Goal: Find specific page/section: Find specific page/section

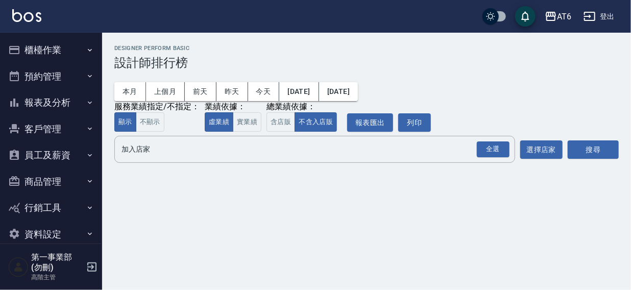
click at [439, 25] on div "AT6 登出" at bounding box center [315, 16] width 631 height 33
click at [561, 20] on div "AT6" at bounding box center [564, 16] width 14 height 13
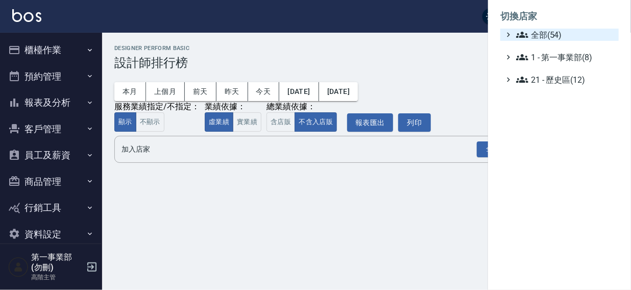
click at [543, 36] on span "全部(54)" at bounding box center [565, 35] width 99 height 12
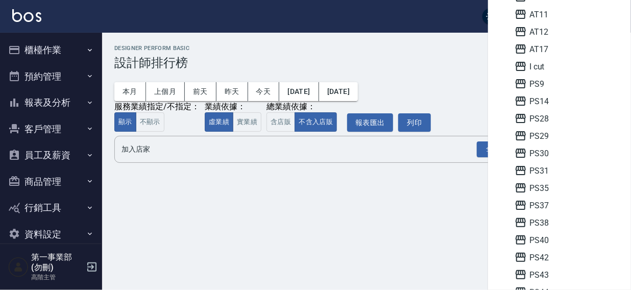
scroll to position [114, 0]
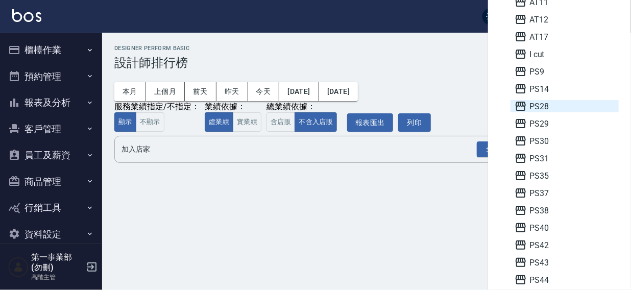
click at [545, 106] on span "PS28" at bounding box center [565, 106] width 100 height 12
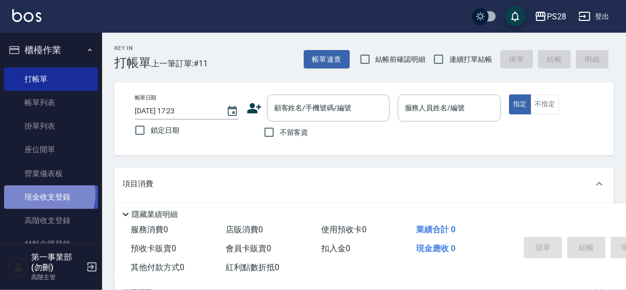
click at [46, 195] on link "現金收支登錄" at bounding box center [51, 196] width 94 height 23
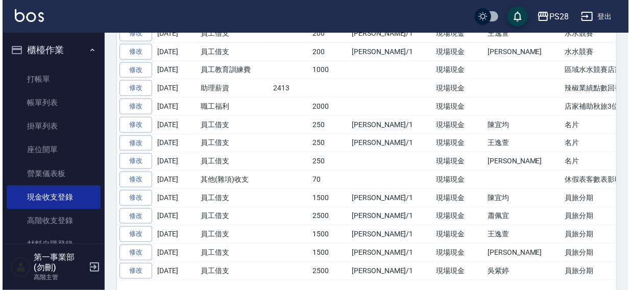
scroll to position [363, 0]
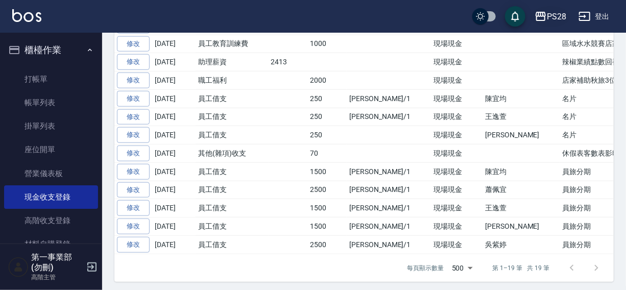
click at [555, 20] on div "PS28" at bounding box center [556, 16] width 19 height 13
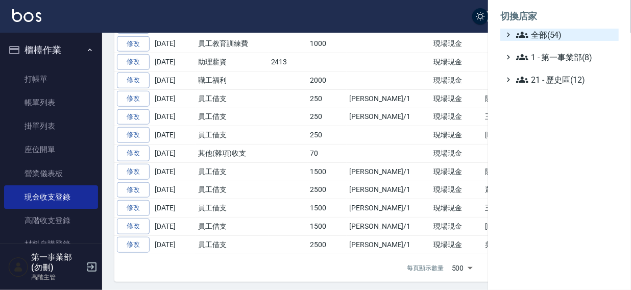
click at [545, 31] on span "全部(54)" at bounding box center [565, 35] width 99 height 12
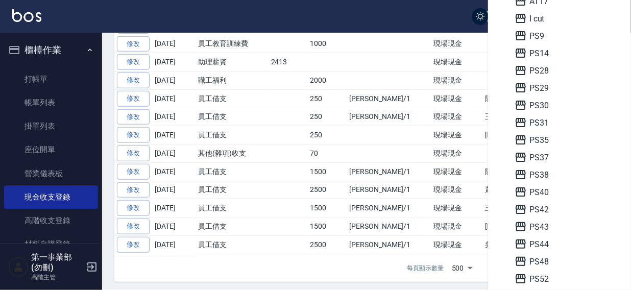
scroll to position [155, 0]
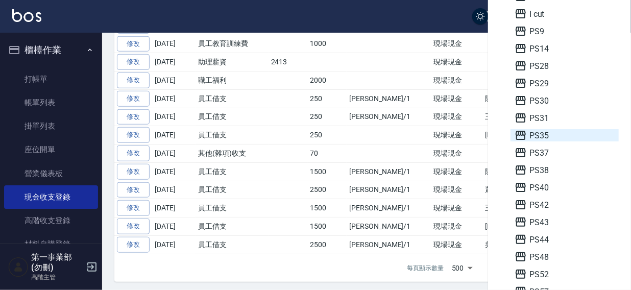
click at [552, 133] on span "PS35" at bounding box center [565, 135] width 100 height 12
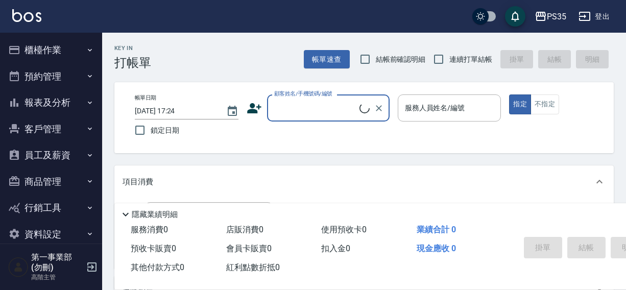
click at [43, 48] on button "櫃檯作業" at bounding box center [51, 50] width 94 height 27
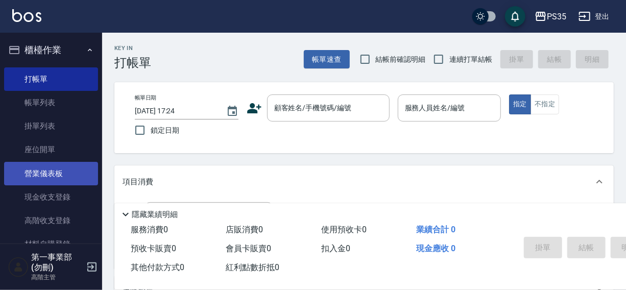
scroll to position [46, 0]
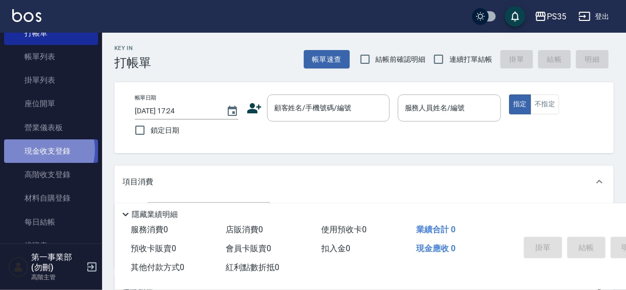
click at [42, 150] on link "現金收支登錄" at bounding box center [51, 150] width 94 height 23
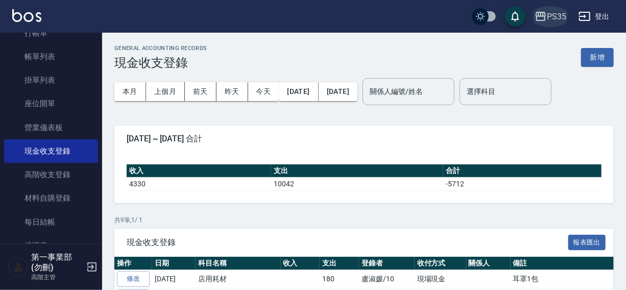
click at [537, 12] on icon "button" at bounding box center [541, 16] width 10 height 9
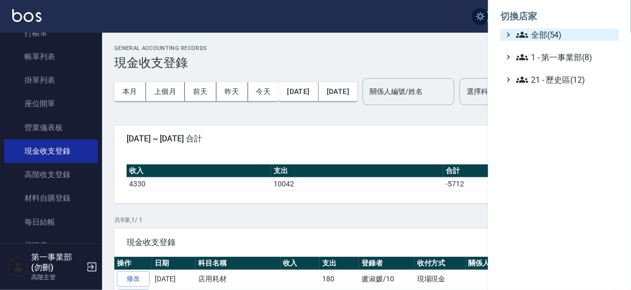
click at [531, 33] on span "全部(54)" at bounding box center [565, 35] width 99 height 12
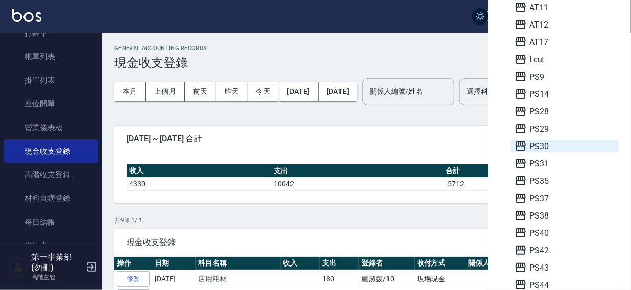
scroll to position [114, 0]
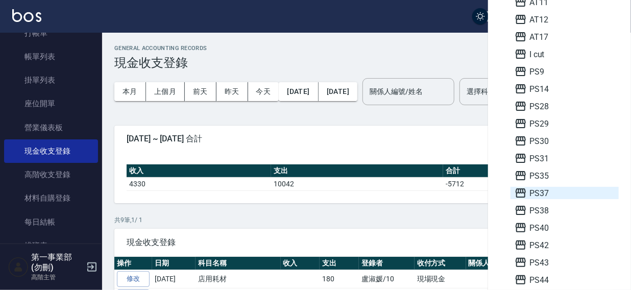
click at [539, 190] on span "PS37" at bounding box center [565, 193] width 100 height 12
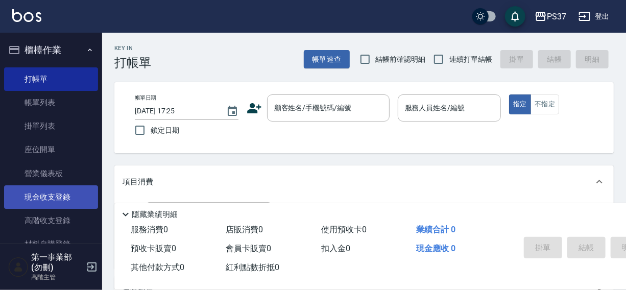
click at [50, 193] on link "現金收支登錄" at bounding box center [51, 196] width 94 height 23
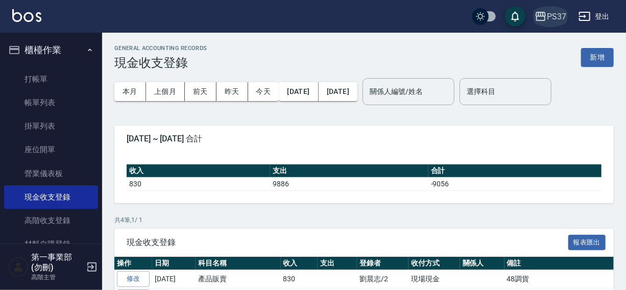
click at [559, 15] on div "PS37" at bounding box center [556, 16] width 19 height 13
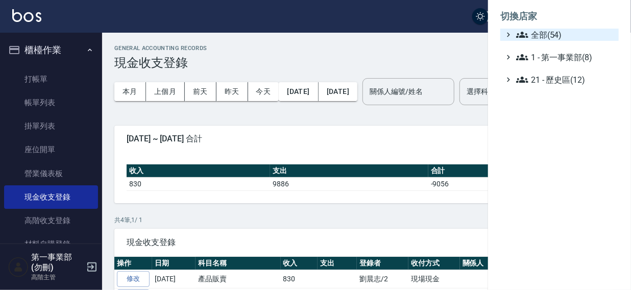
click at [549, 35] on span "全部(54)" at bounding box center [565, 35] width 99 height 12
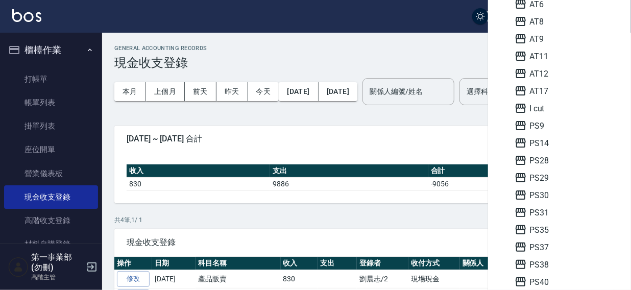
scroll to position [54, 0]
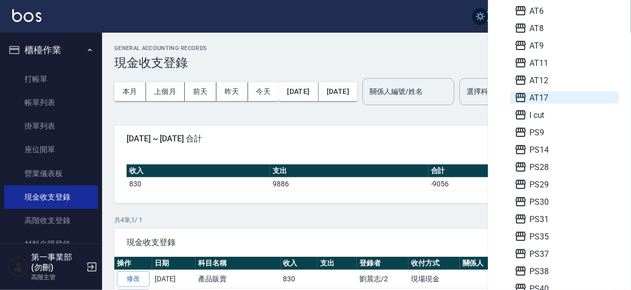
click at [552, 94] on span "AT17" at bounding box center [565, 97] width 100 height 12
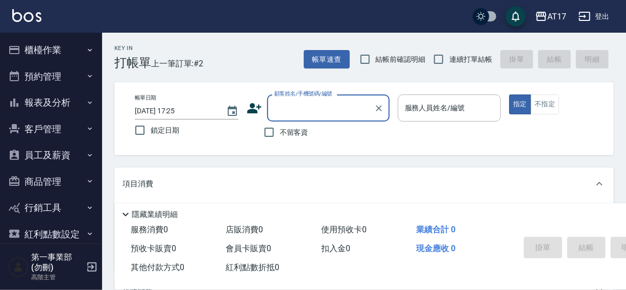
click at [37, 44] on button "櫃檯作業" at bounding box center [51, 50] width 94 height 27
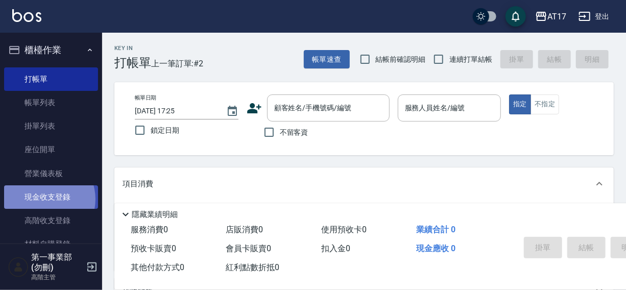
click at [44, 199] on link "現金收支登錄" at bounding box center [51, 196] width 94 height 23
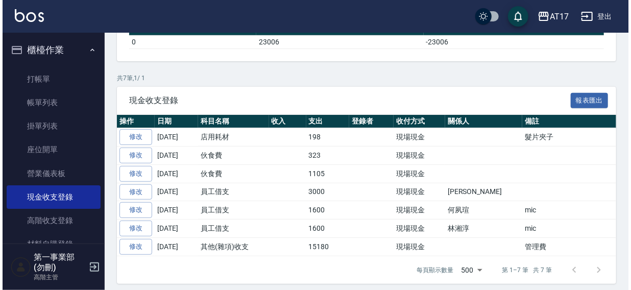
scroll to position [143, 0]
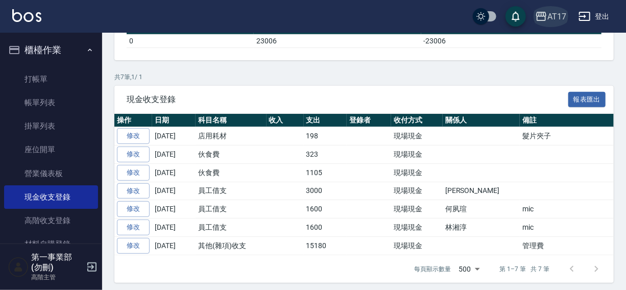
click at [558, 7] on button "AT17" at bounding box center [550, 16] width 39 height 21
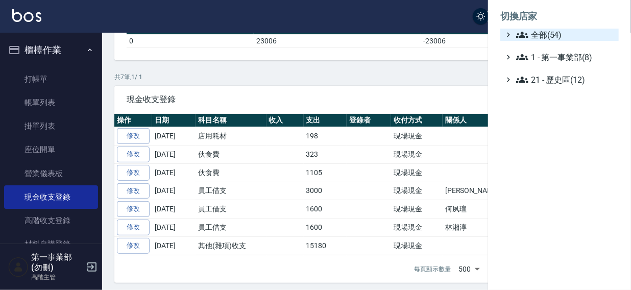
click at [550, 32] on span "全部(54)" at bounding box center [565, 35] width 99 height 12
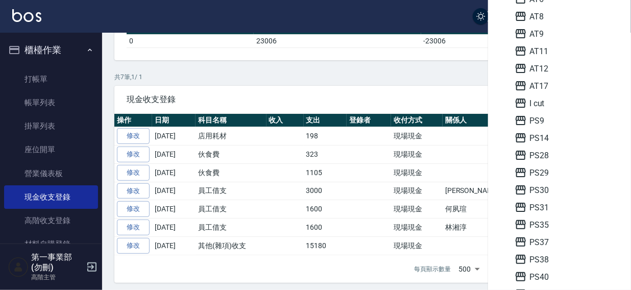
scroll to position [78, 0]
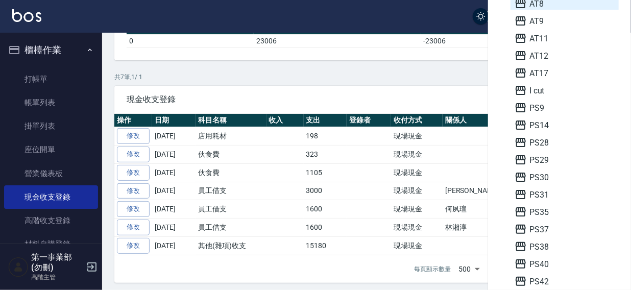
click at [547, 4] on span "AT8" at bounding box center [565, 3] width 100 height 12
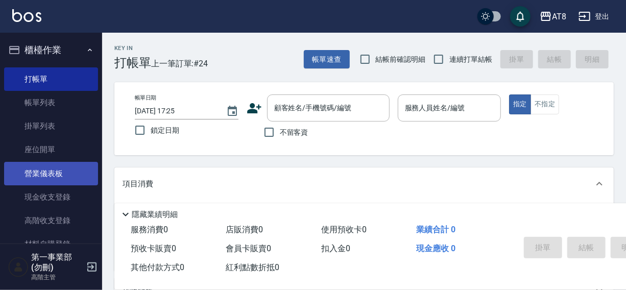
click at [50, 170] on link "營業儀表板" at bounding box center [51, 173] width 94 height 23
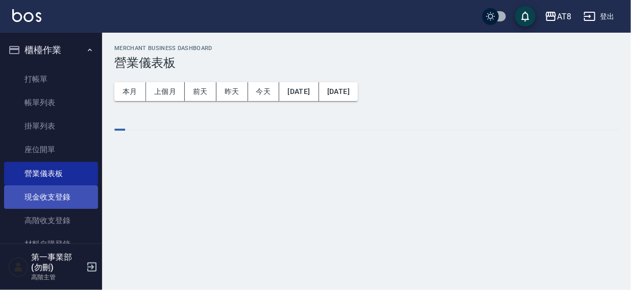
click at [29, 197] on link "現金收支登錄" at bounding box center [51, 196] width 94 height 23
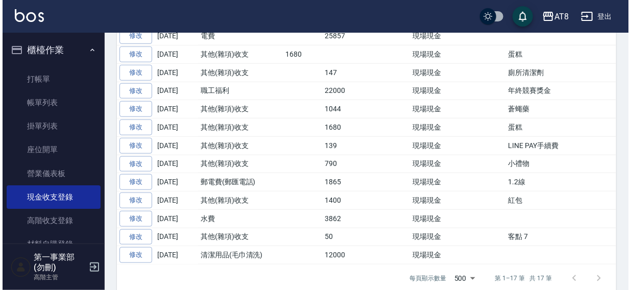
scroll to position [62, 0]
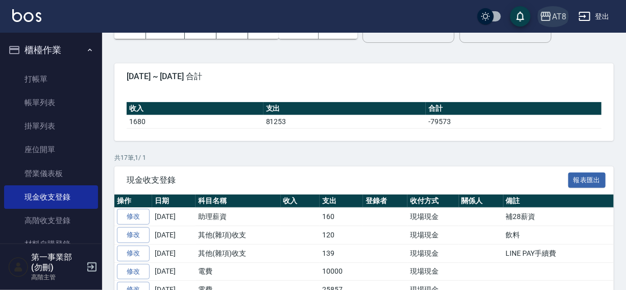
click at [559, 17] on div "AT8" at bounding box center [559, 16] width 14 height 13
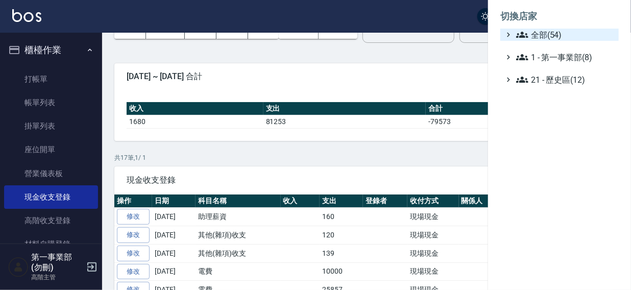
click at [543, 31] on span "全部(54)" at bounding box center [565, 35] width 99 height 12
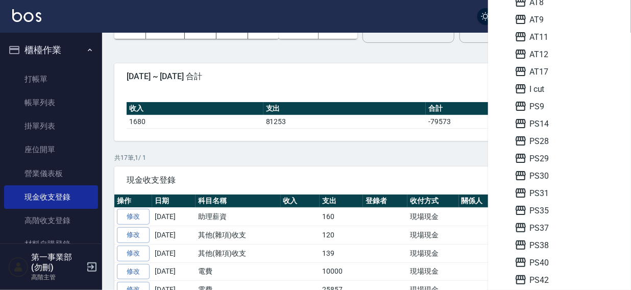
scroll to position [112, 0]
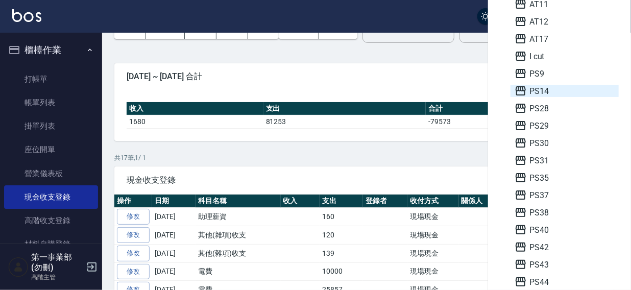
click at [552, 90] on span "PS14" at bounding box center [565, 91] width 100 height 12
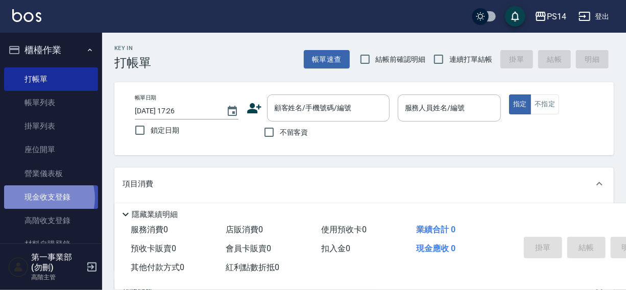
click at [41, 198] on link "現金收支登錄" at bounding box center [51, 196] width 94 height 23
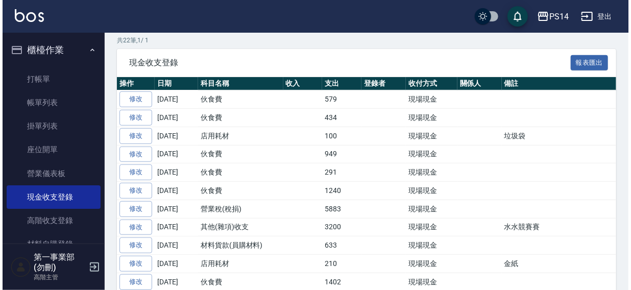
scroll to position [151, 0]
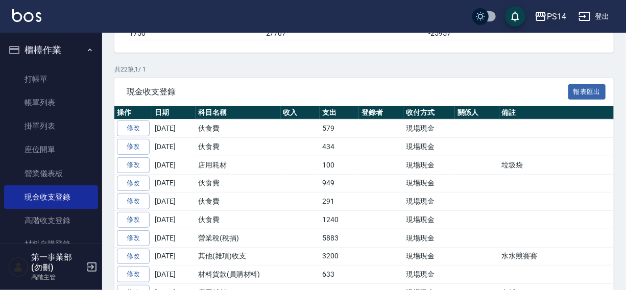
click at [550, 13] on div "PS14" at bounding box center [556, 16] width 19 height 13
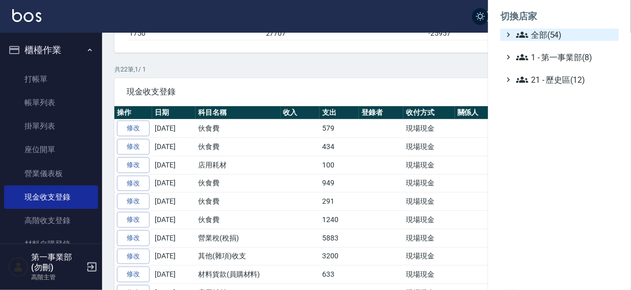
click at [553, 34] on span "全部(54)" at bounding box center [565, 35] width 99 height 12
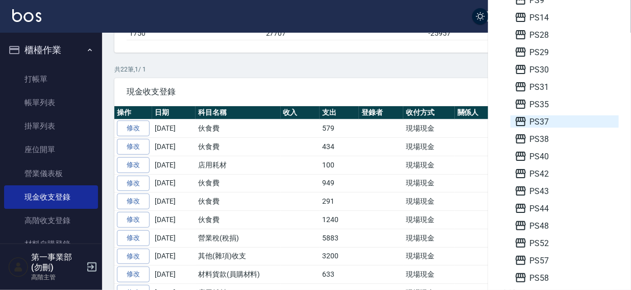
scroll to position [194, 0]
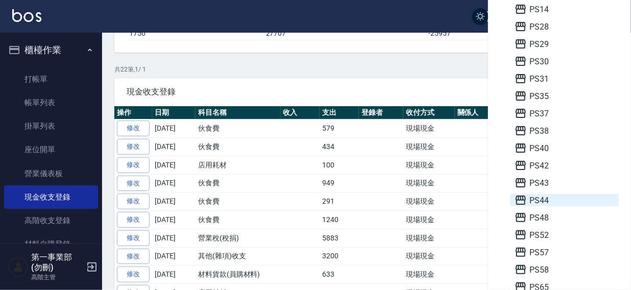
click at [541, 199] on span "PS44" at bounding box center [565, 200] width 100 height 12
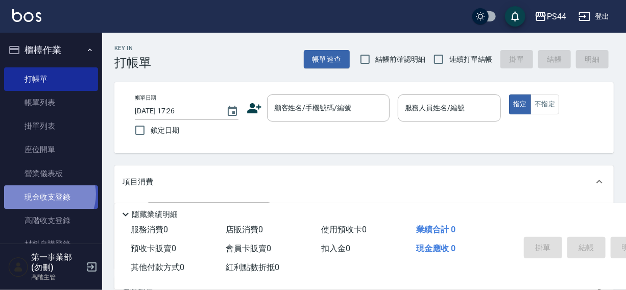
click at [47, 195] on link "現金收支登錄" at bounding box center [51, 196] width 94 height 23
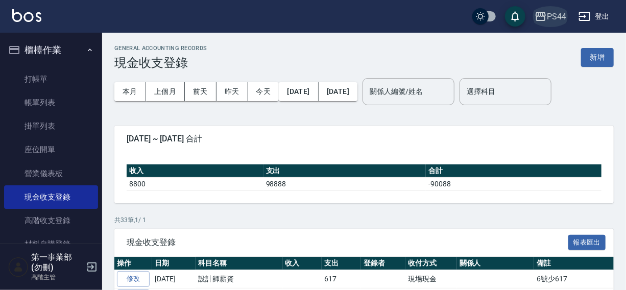
click at [555, 14] on div "PS44" at bounding box center [556, 16] width 19 height 13
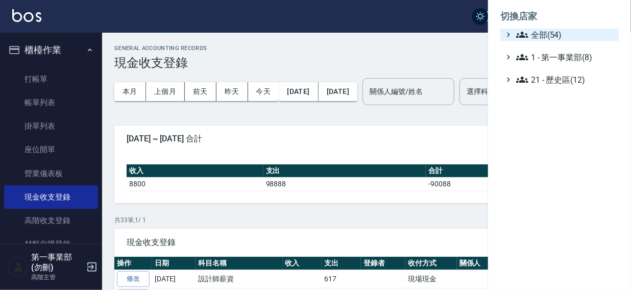
click at [545, 35] on span "全部(54)" at bounding box center [565, 35] width 99 height 12
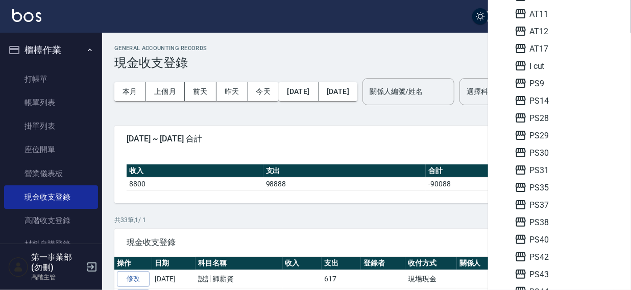
scroll to position [133, 0]
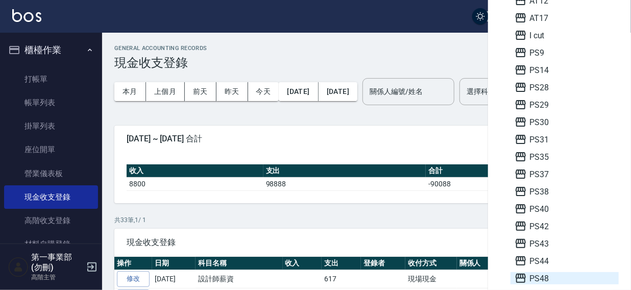
click at [551, 278] on span "PS48" at bounding box center [565, 278] width 100 height 12
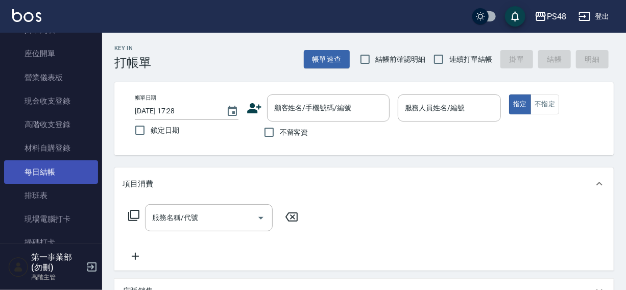
scroll to position [97, 0]
click at [28, 170] on link "每日結帳" at bounding box center [51, 170] width 94 height 23
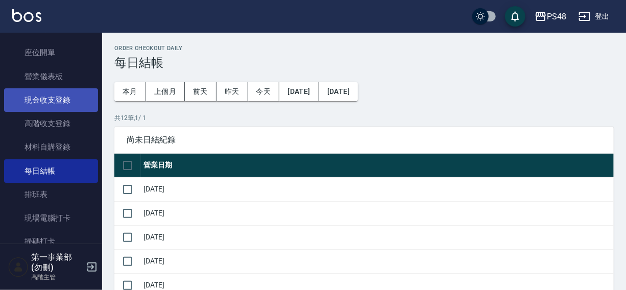
click at [48, 98] on link "現金收支登錄" at bounding box center [51, 99] width 94 height 23
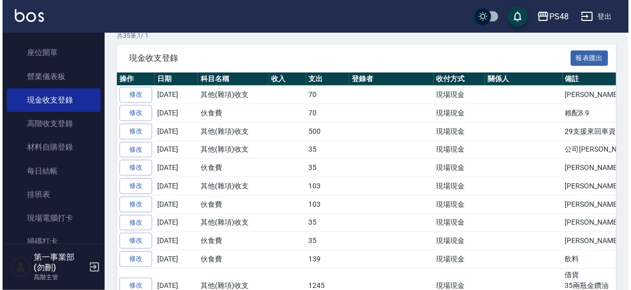
scroll to position [164, 0]
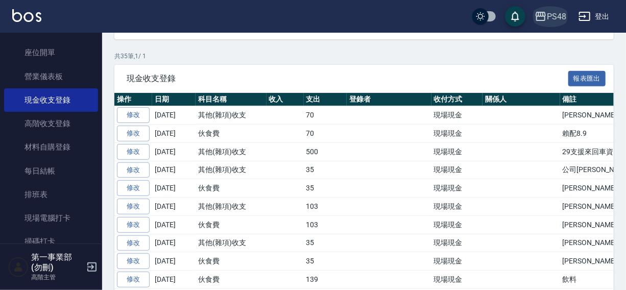
click at [550, 10] on div "PS48" at bounding box center [556, 16] width 19 height 13
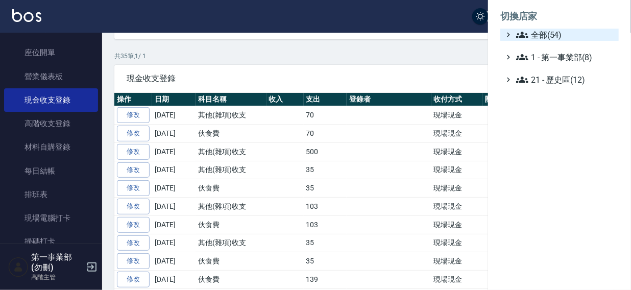
click at [538, 32] on span "全部(54)" at bounding box center [565, 35] width 99 height 12
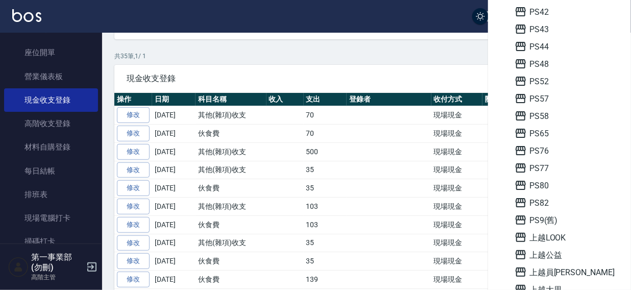
scroll to position [387, 0]
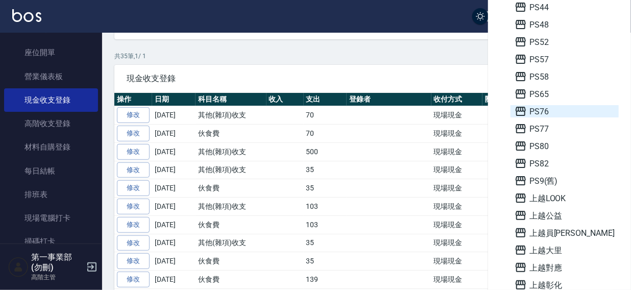
click at [542, 107] on span "PS76" at bounding box center [565, 111] width 100 height 12
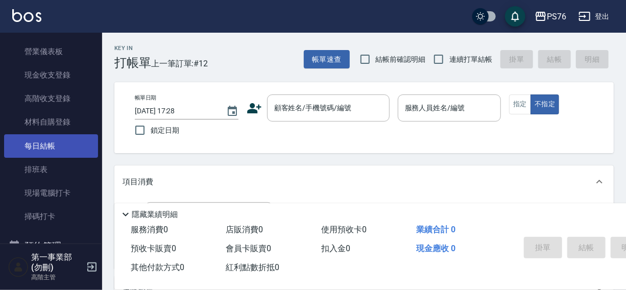
scroll to position [124, 0]
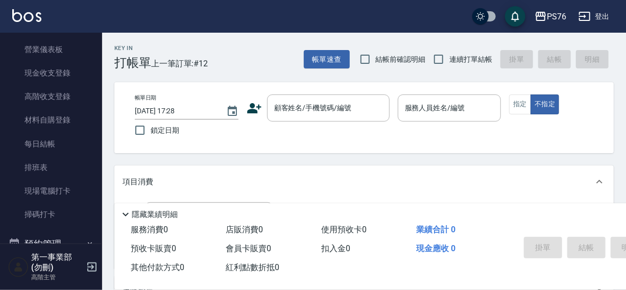
drag, startPoint x: 46, startPoint y: 76, endPoint x: 272, endPoint y: 82, distance: 225.8
click at [46, 76] on link "現金收支登錄" at bounding box center [51, 72] width 94 height 23
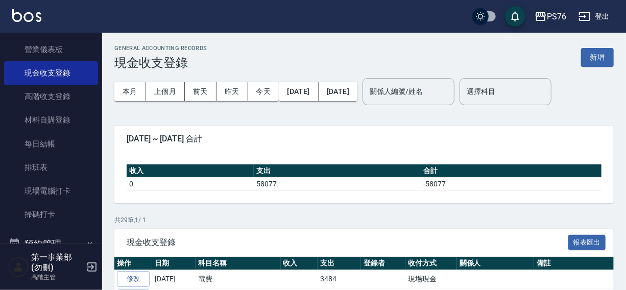
click at [551, 11] on div "PS76" at bounding box center [556, 16] width 19 height 13
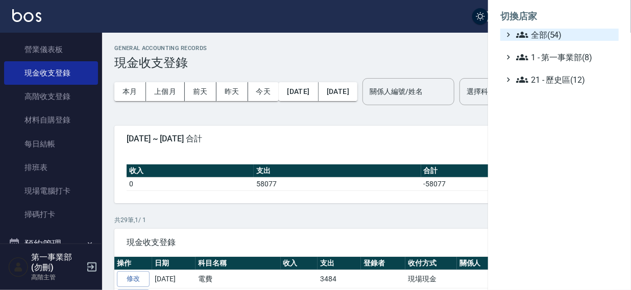
click at [545, 37] on span "全部(54)" at bounding box center [565, 35] width 99 height 12
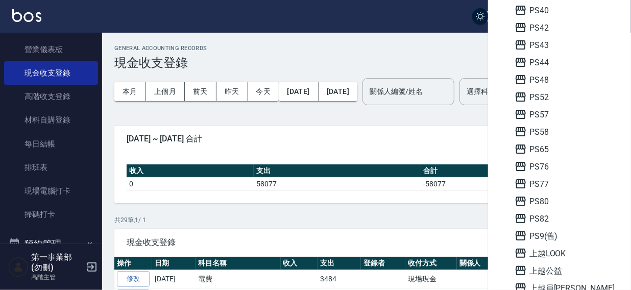
scroll to position [361, 0]
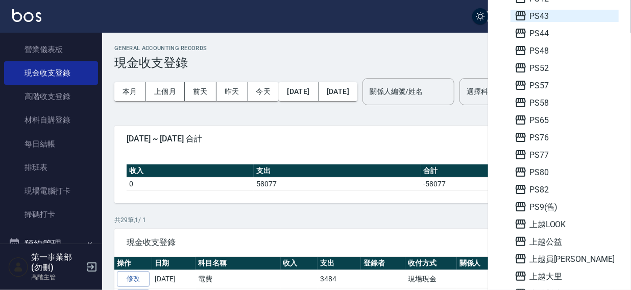
click at [546, 20] on span "PS43" at bounding box center [565, 16] width 100 height 12
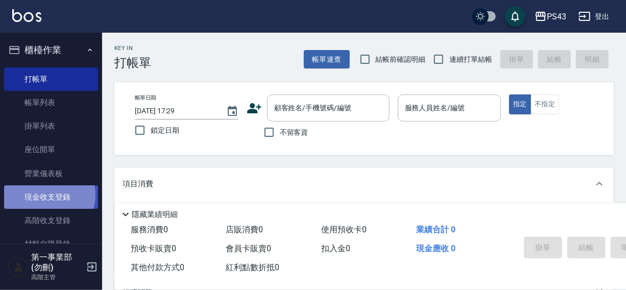
click at [47, 195] on link "現金收支登錄" at bounding box center [51, 196] width 94 height 23
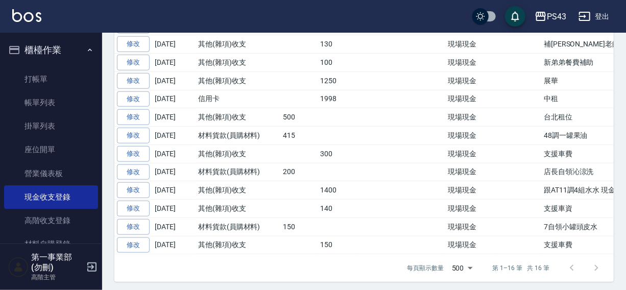
scroll to position [309, 0]
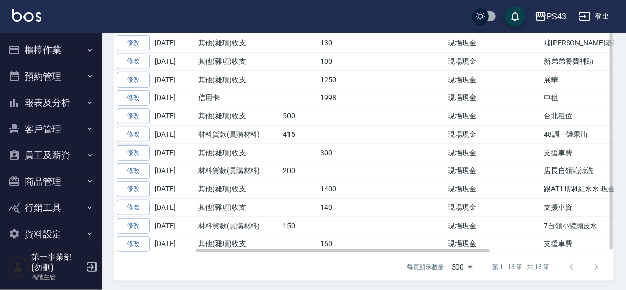
scroll to position [309, 0]
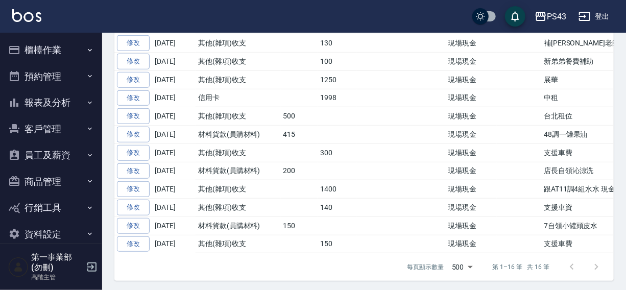
click at [605, 14] on button "登出" at bounding box center [594, 16] width 39 height 19
